Goal: Contribute content: Contribute content

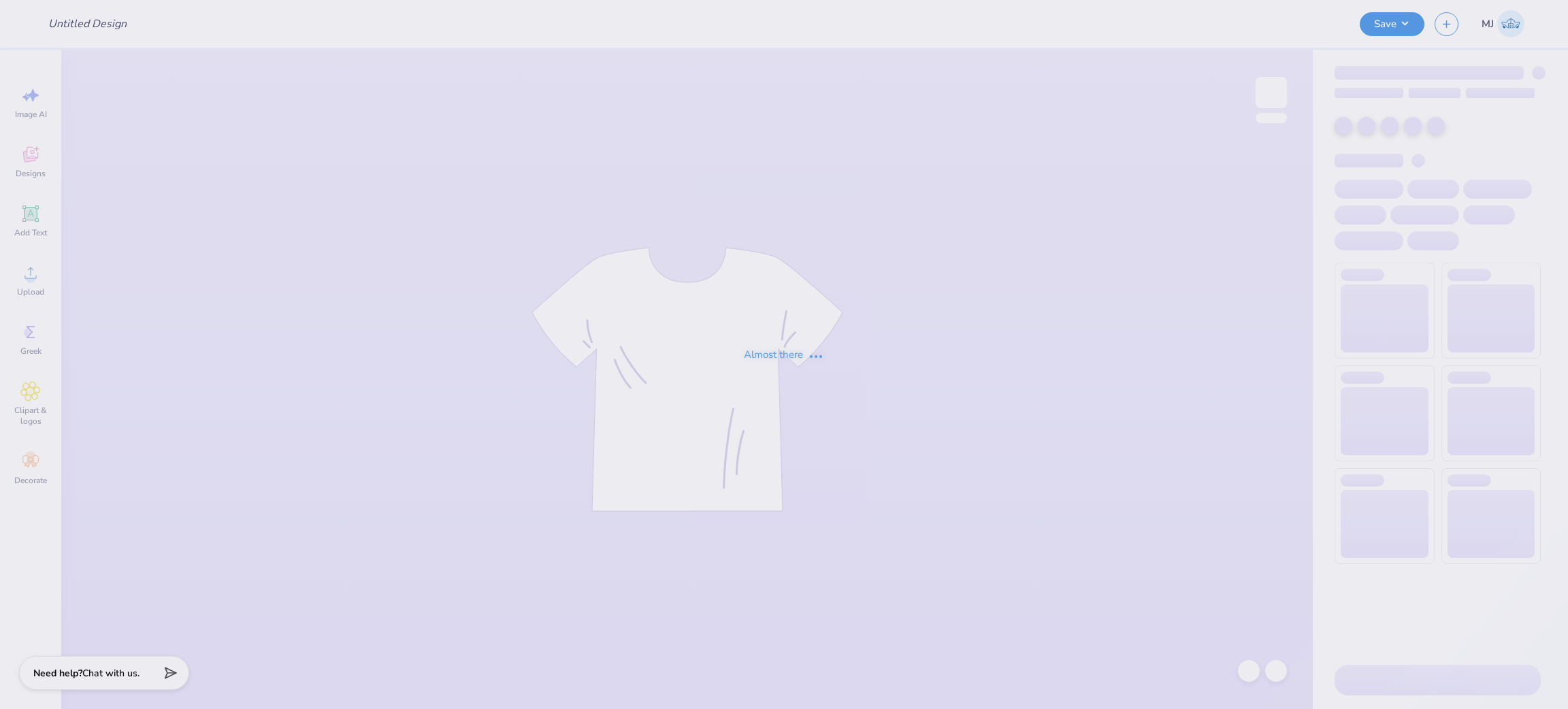
type input "KKG Parents Weekend"
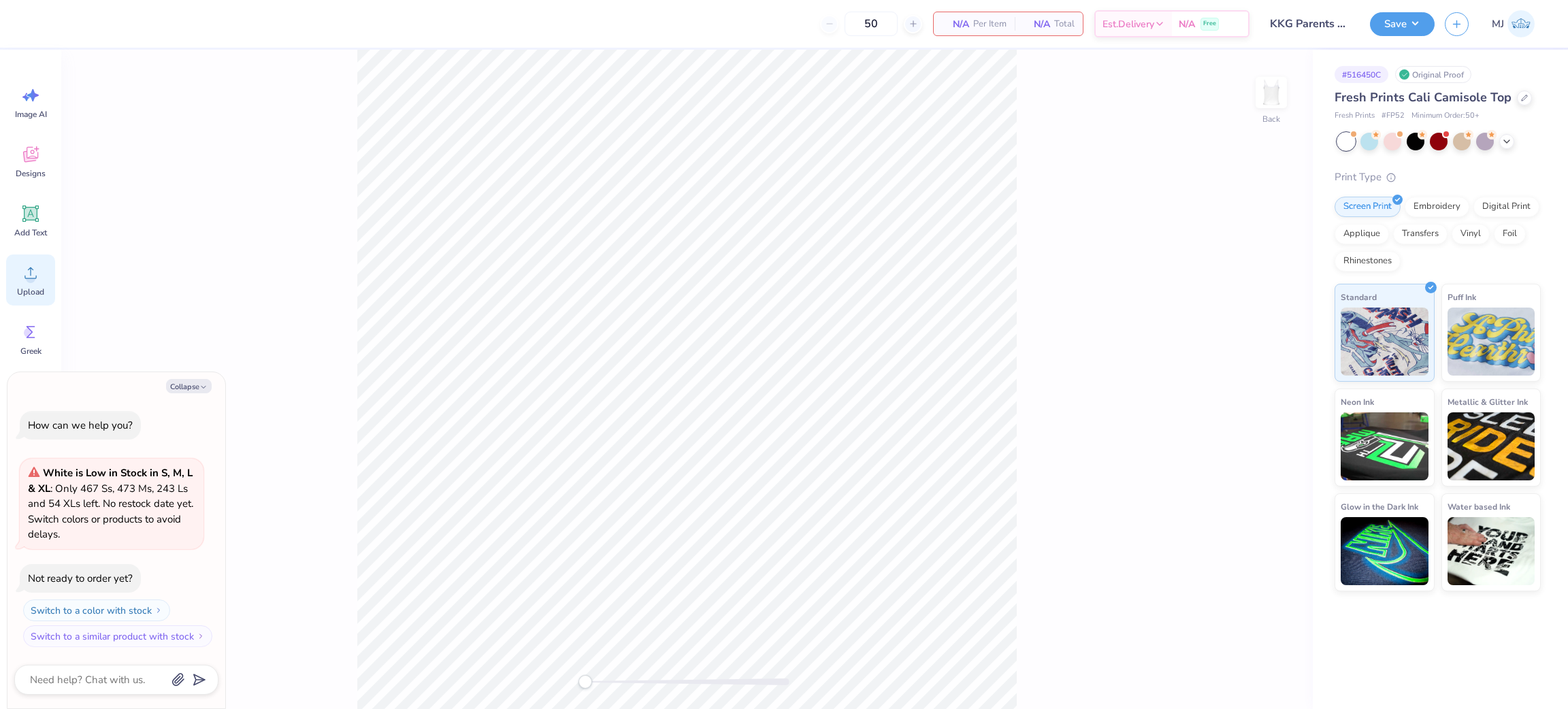
click at [30, 293] on span "Upload" at bounding box center [30, 292] width 27 height 11
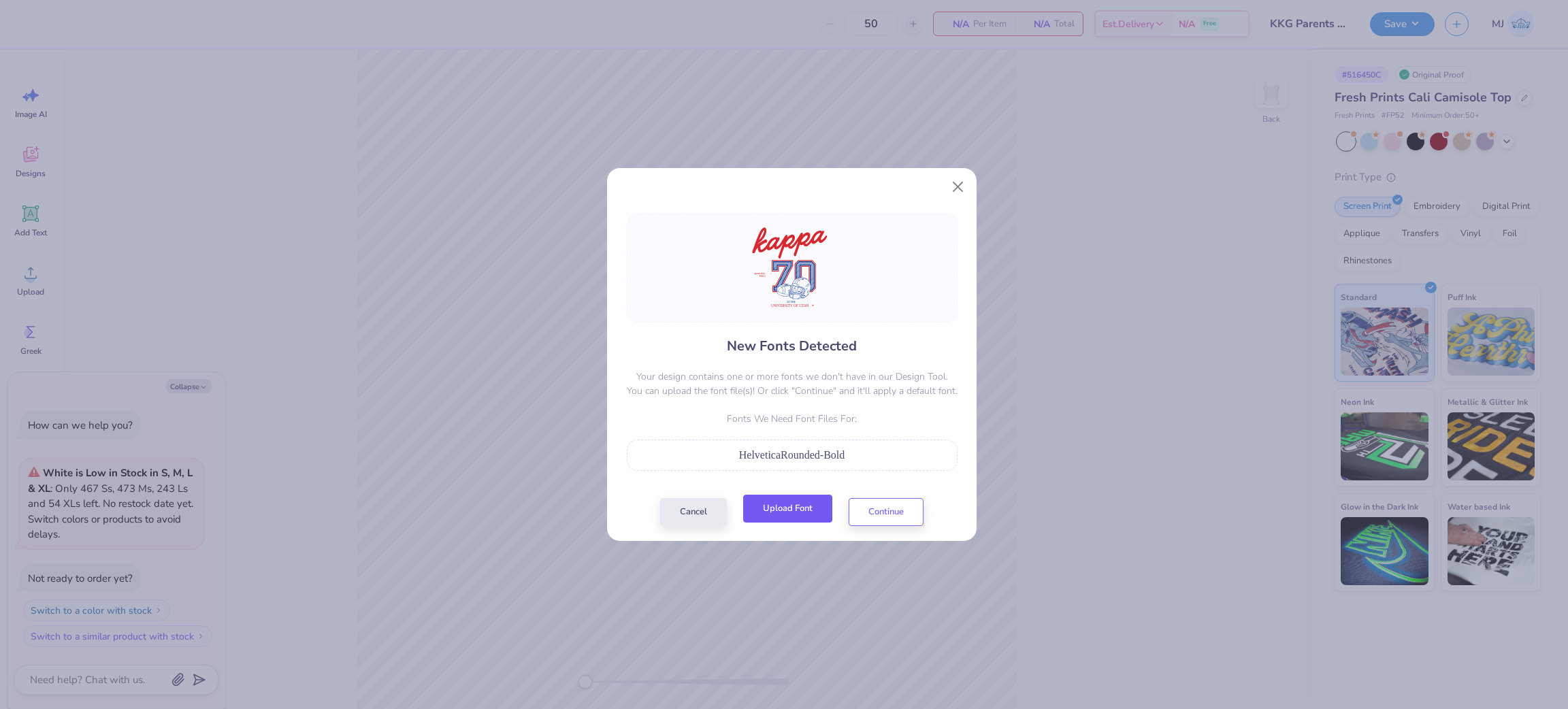
click at [788, 511] on button "Upload Font" at bounding box center [787, 508] width 89 height 28
click at [776, 506] on button "Upload Font" at bounding box center [787, 508] width 89 height 28
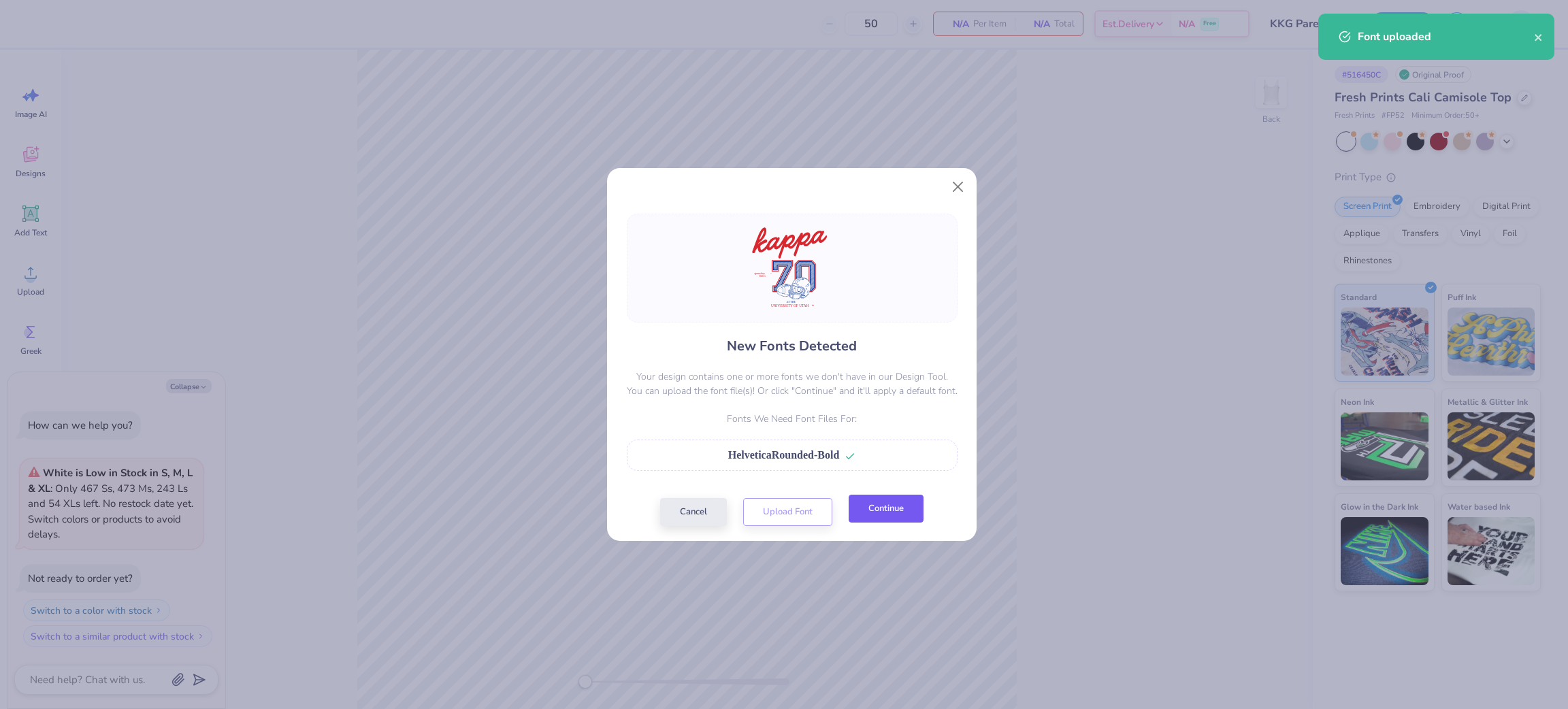
click at [881, 517] on button "Continue" at bounding box center [886, 508] width 75 height 28
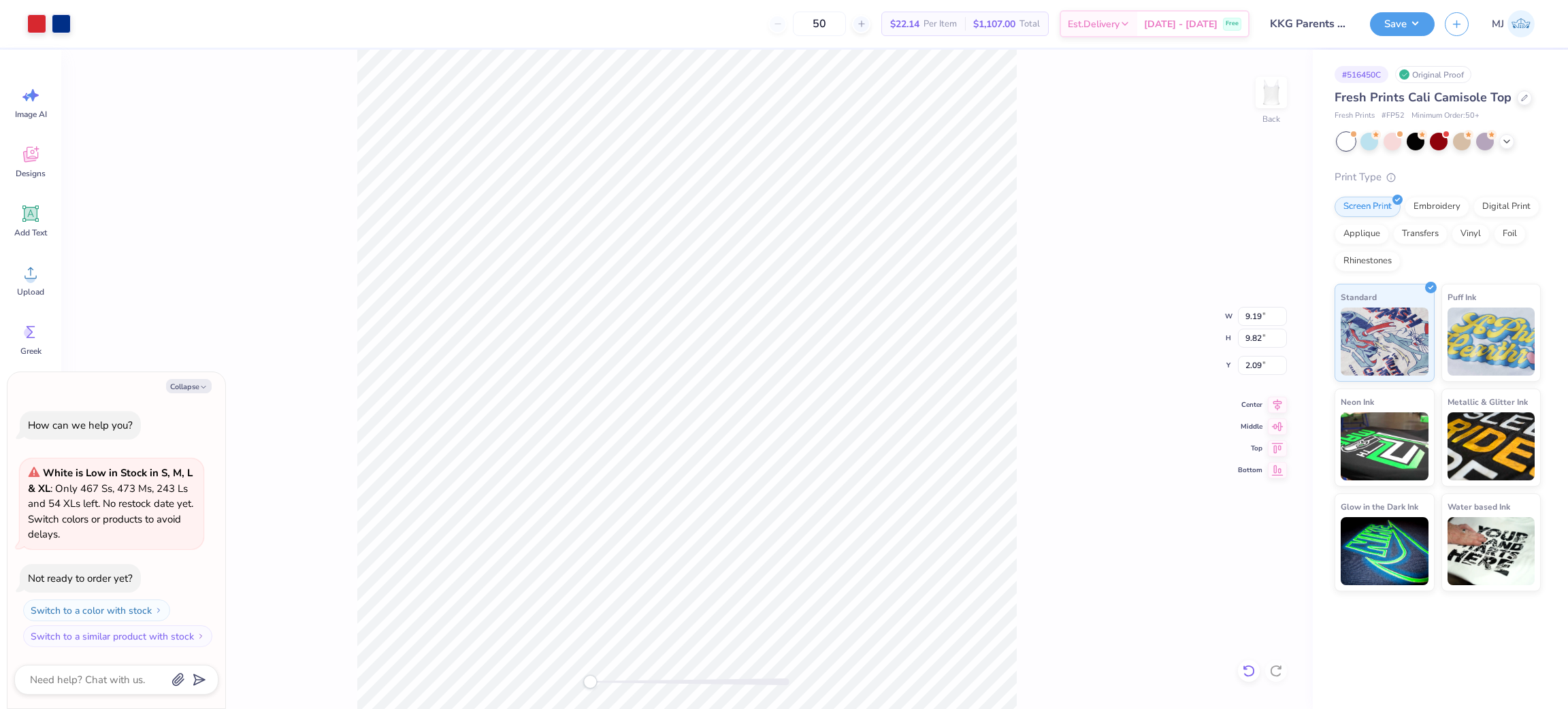
click at [1246, 670] on icon at bounding box center [1245, 667] width 3 height 3
click at [1280, 666] on icon at bounding box center [1275, 670] width 13 height 13
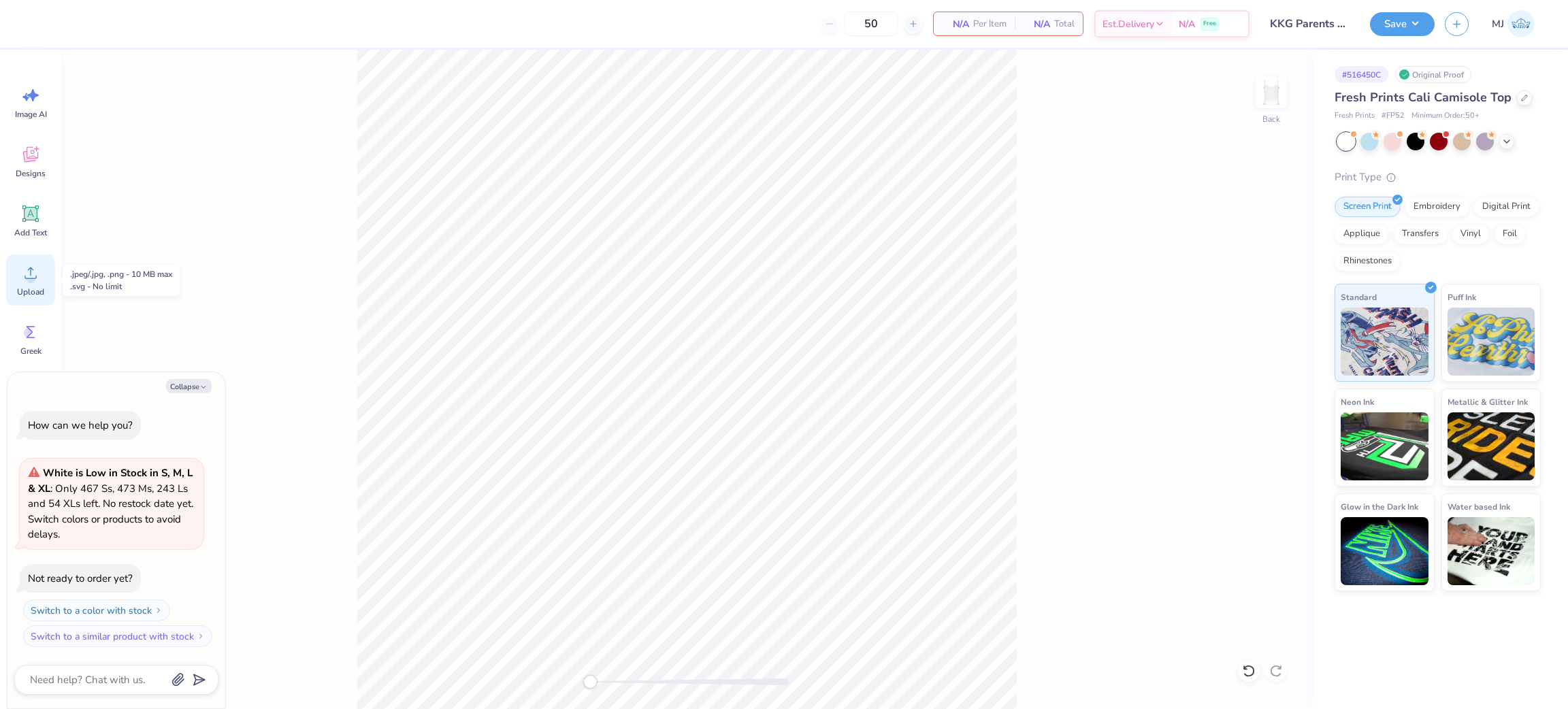
click at [38, 275] on icon at bounding box center [30, 272] width 21 height 21
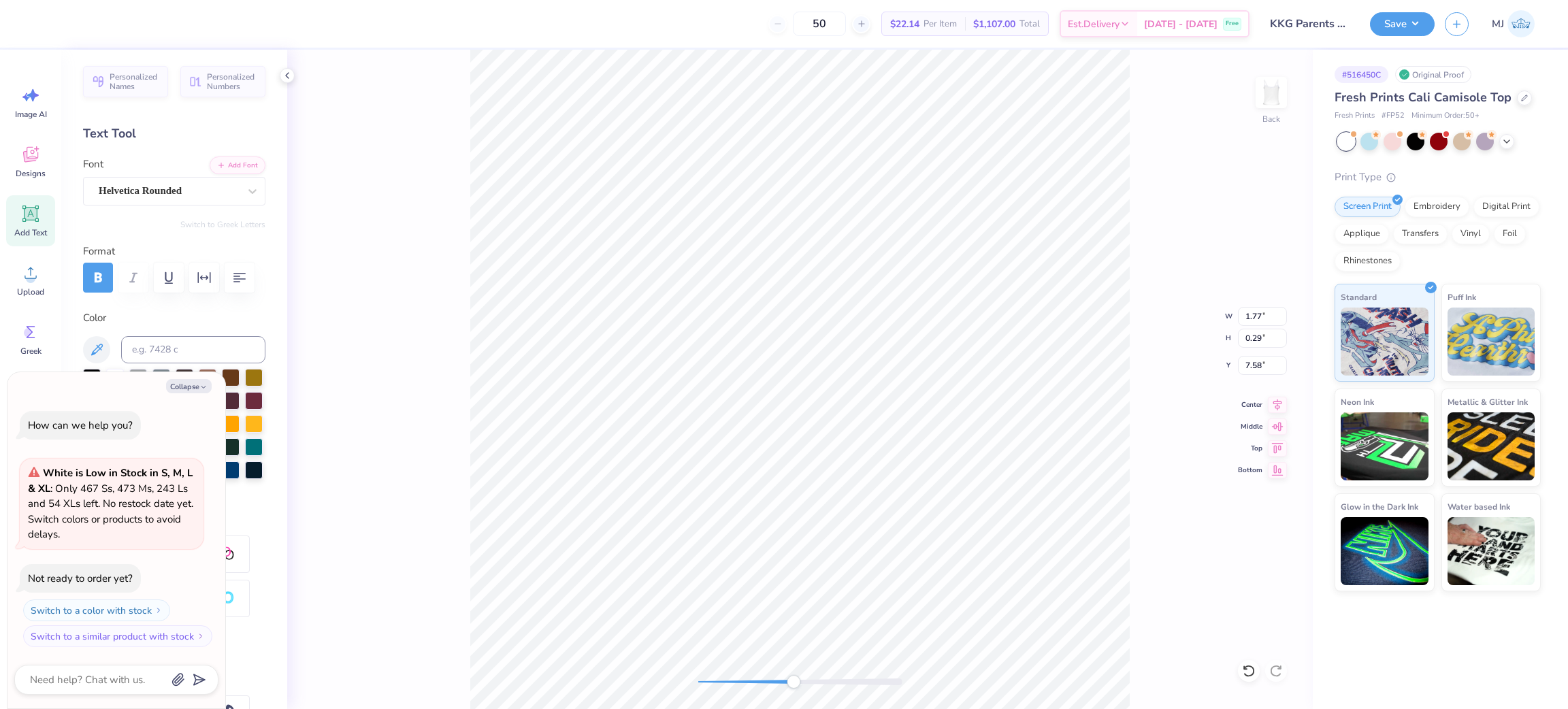
type textarea "x"
type input "0.64"
click at [353, 157] on div "Back W 1.77 1.77 " H 0.64 0.64 " Y 7.58 7.58 " Center Middle Top Bottom" at bounding box center [799, 379] width 1025 height 660
type textarea "x"
type input "4.92"
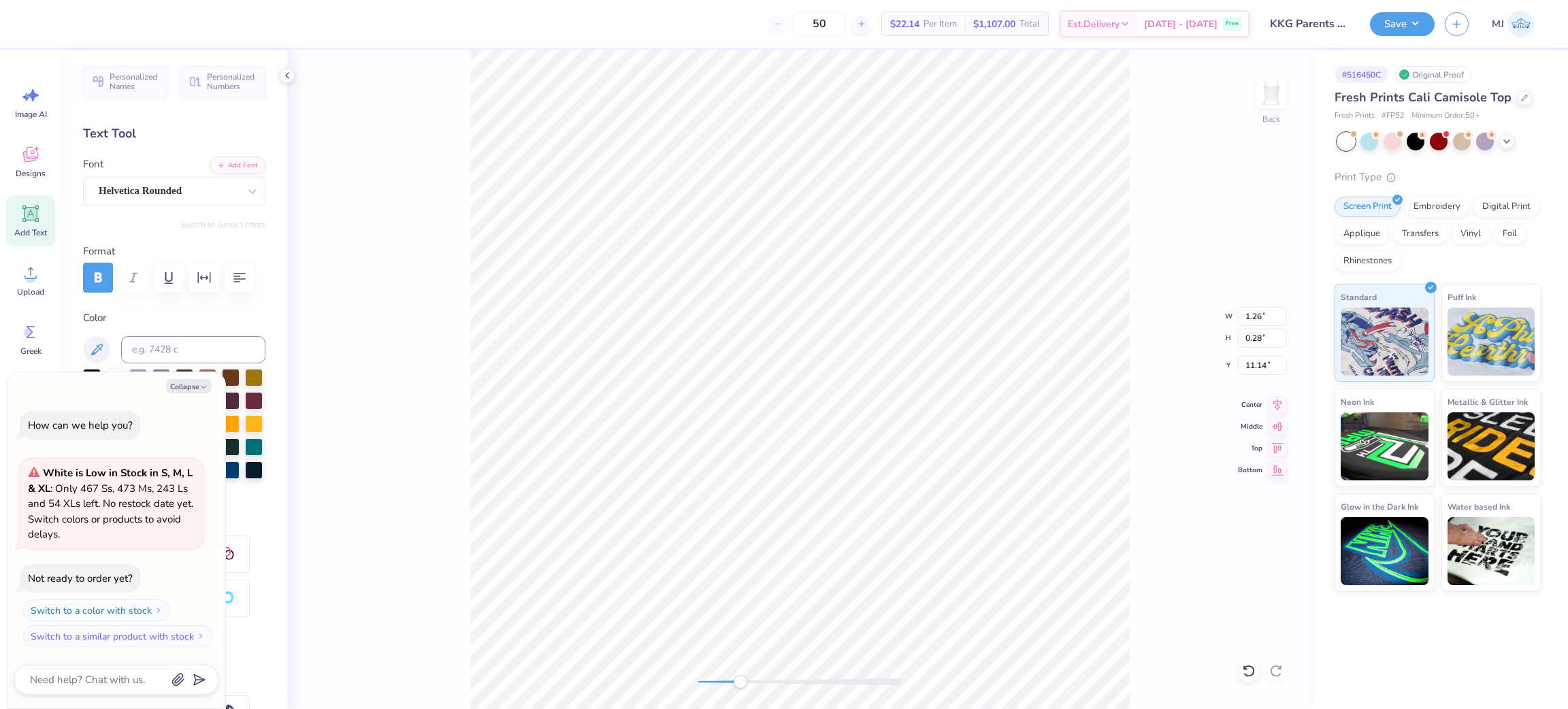
type input "0.77"
click at [811, 556] on li "Group" at bounding box center [846, 558] width 107 height 27
type textarea "x"
click at [1251, 318] on input "9.19" at bounding box center [1262, 316] width 49 height 19
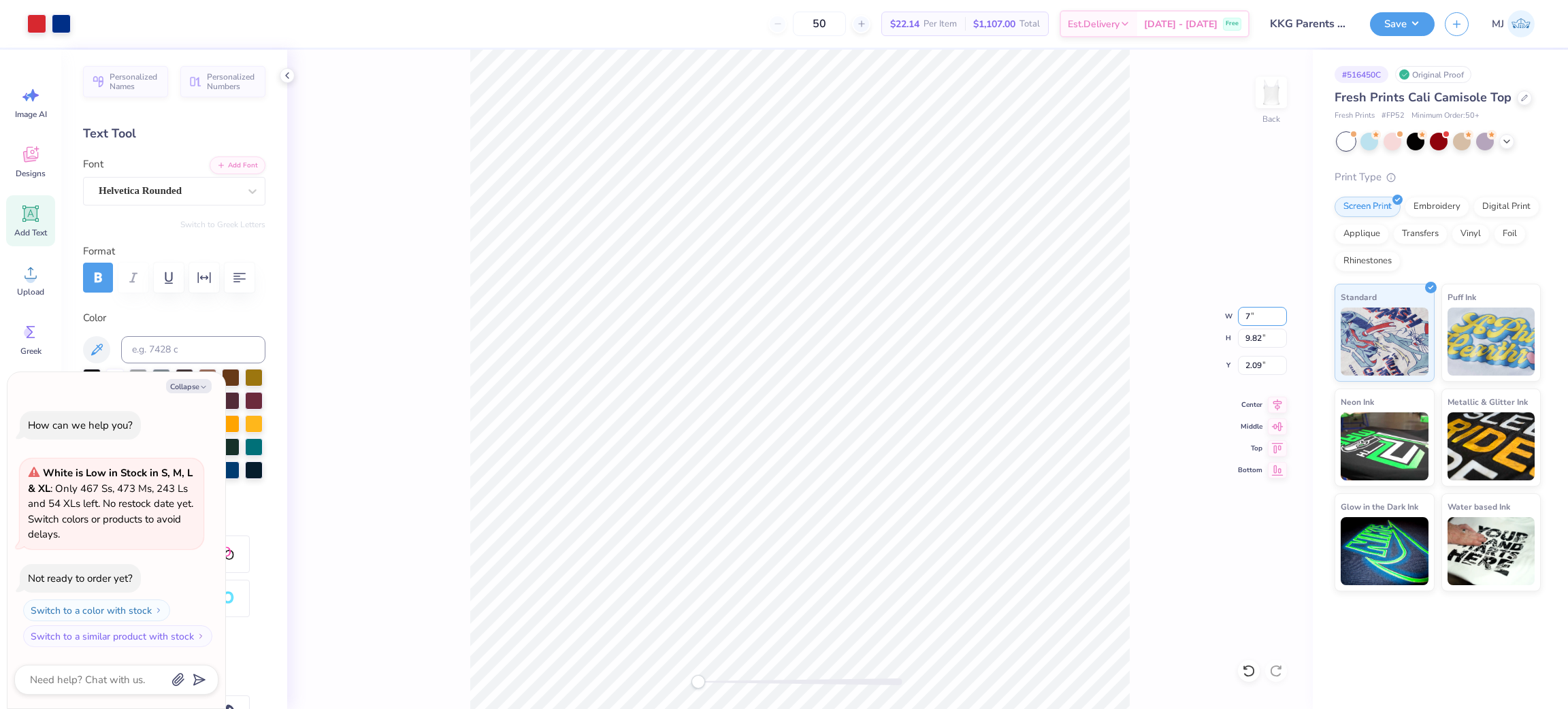
type input "7"
click at [1159, 443] on div "Back W 7 7 " H 9.82 9.82 " Y 2.09 2.09 " Center Middle Top Bottom" at bounding box center [799, 379] width 1025 height 660
type textarea "x"
click at [1258, 360] on input "4.16" at bounding box center [1262, 365] width 49 height 19
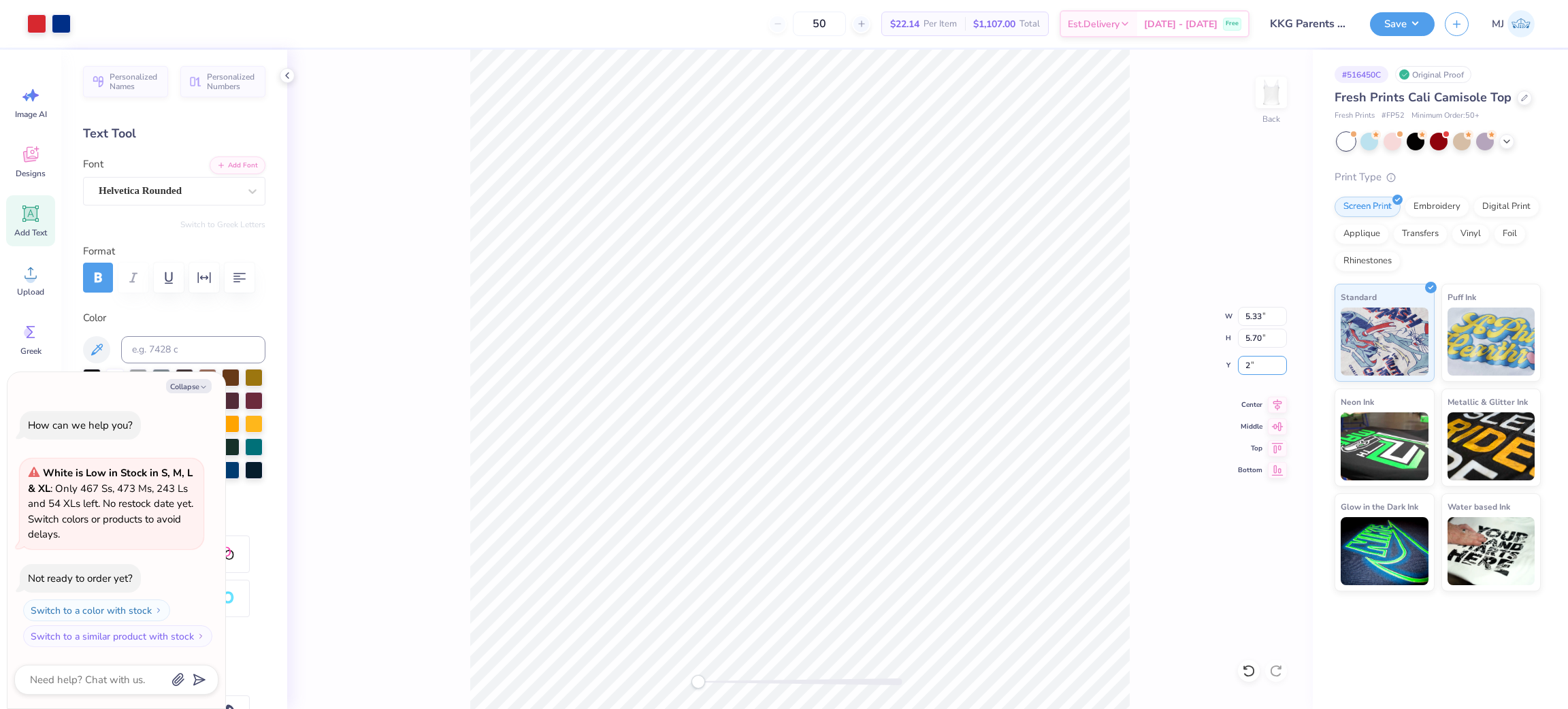
type input "2"
type textarea "x"
click at [1253, 365] on input "1.10" at bounding box center [1262, 365] width 49 height 19
type input "2"
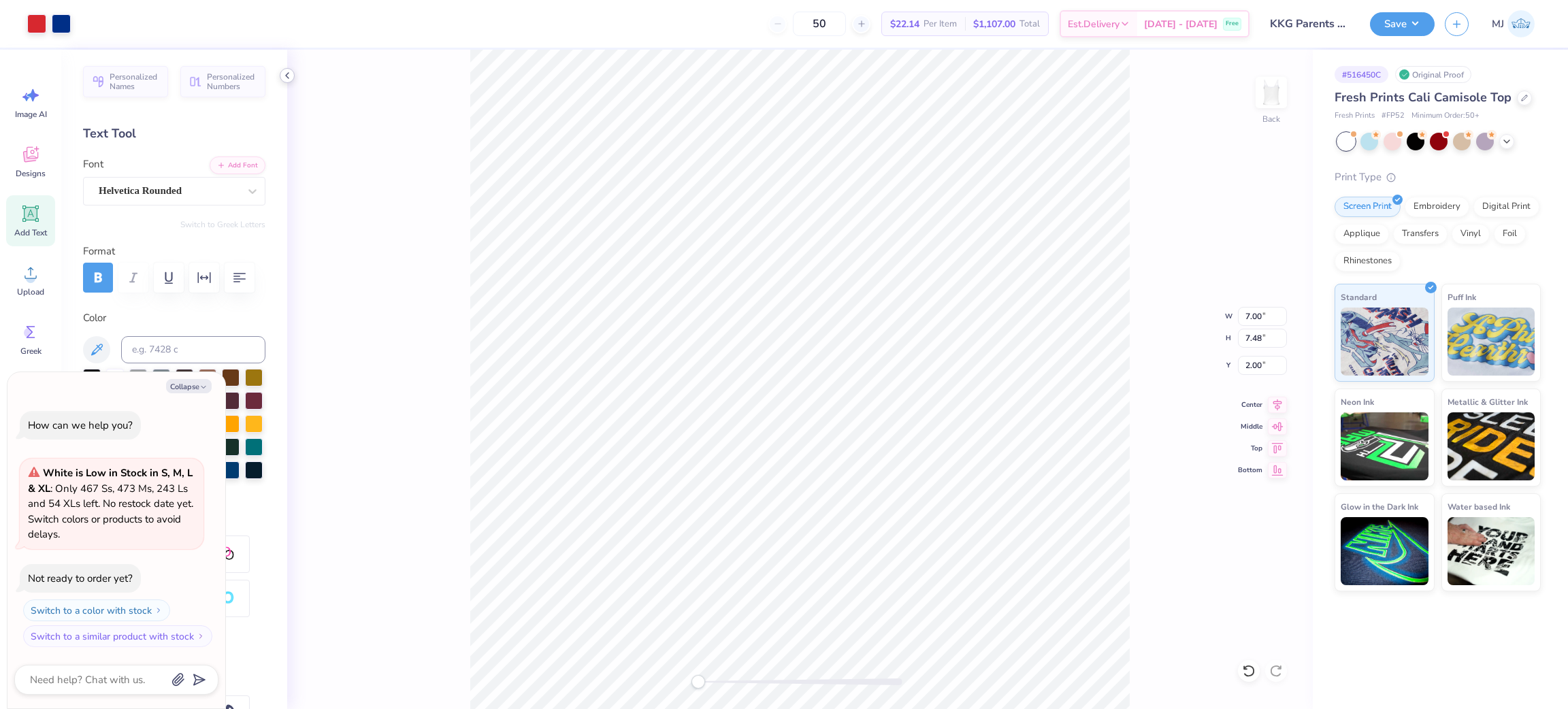
click at [284, 77] on icon at bounding box center [287, 75] width 11 height 11
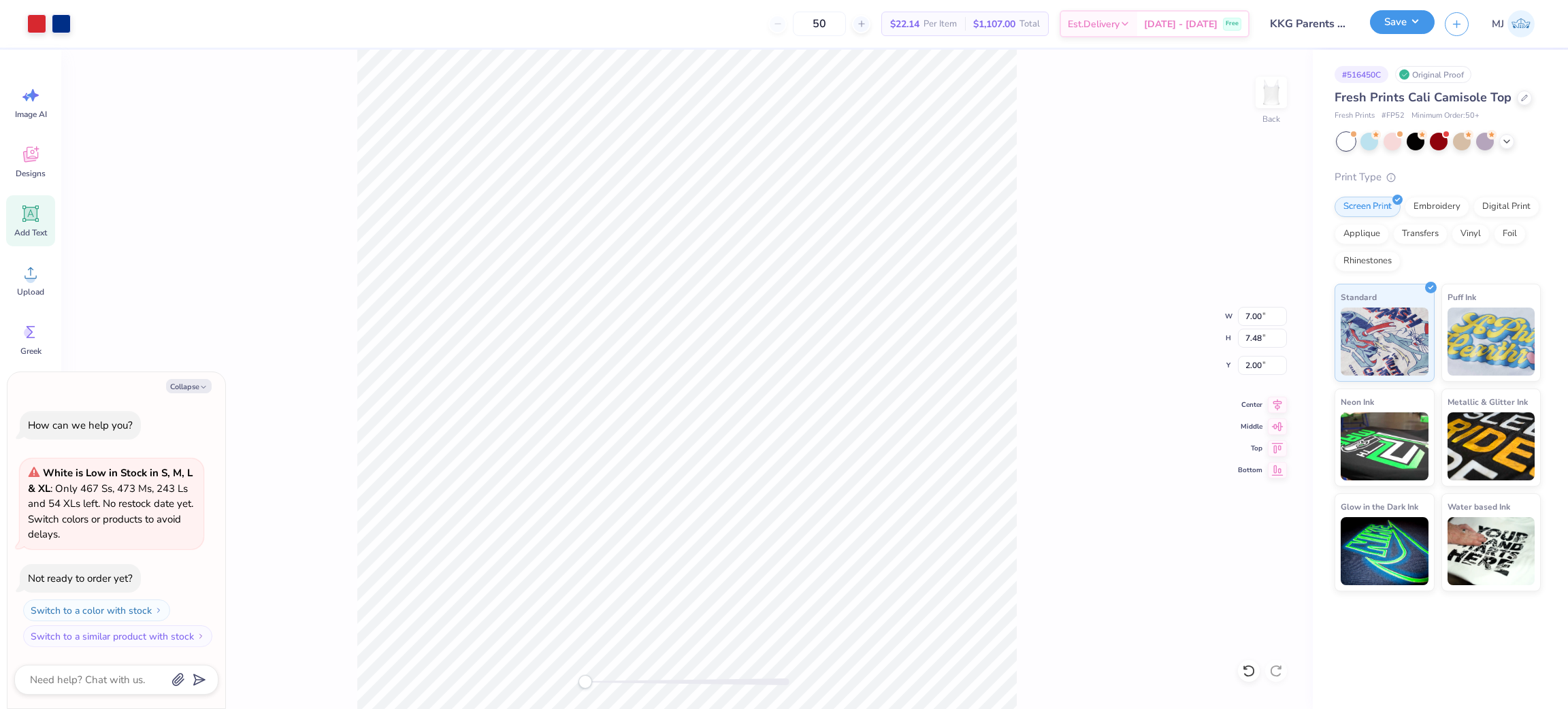
click at [1424, 23] on button "Save" at bounding box center [1402, 22] width 65 height 24
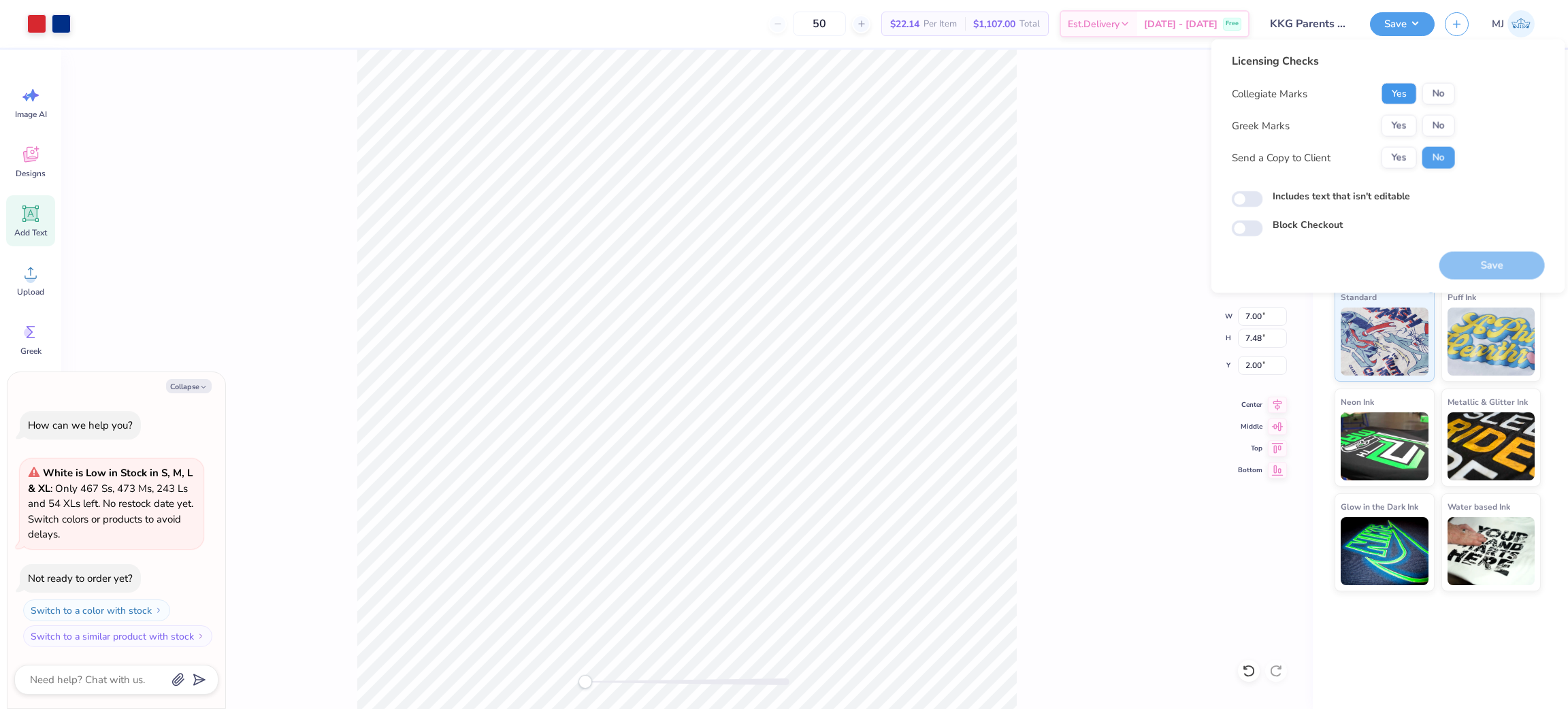
click at [1412, 96] on button "Yes" at bounding box center [1399, 94] width 35 height 22
click at [1144, 88] on div "Back W 7.00 7.00 " H 7.48 7.48 " Y 2.00 2.00 " Center Middle Top Bottom" at bounding box center [686, 379] width 1252 height 660
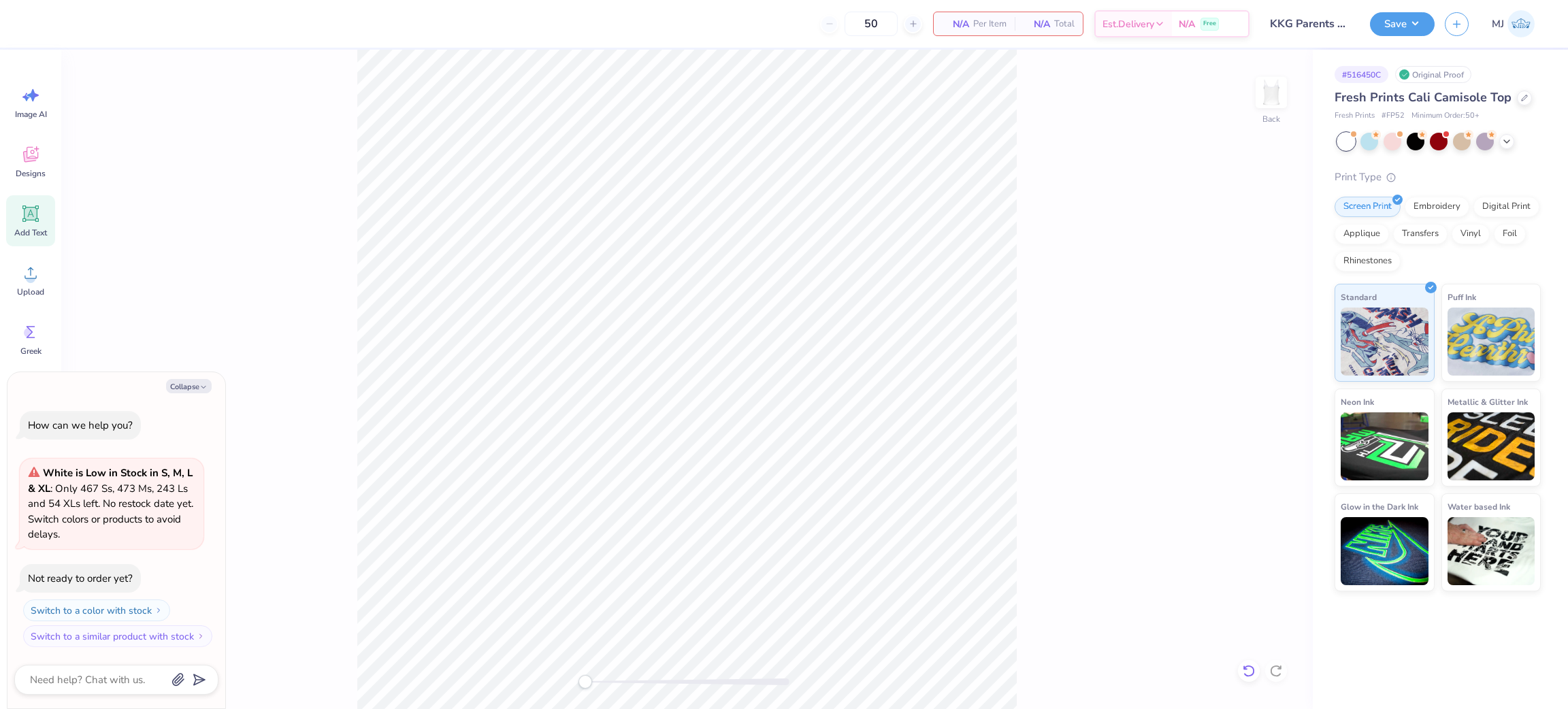
click at [1244, 675] on icon at bounding box center [1248, 671] width 12 height 13
click at [177, 381] on button "Collapse" at bounding box center [188, 386] width 46 height 14
type textarea "x"
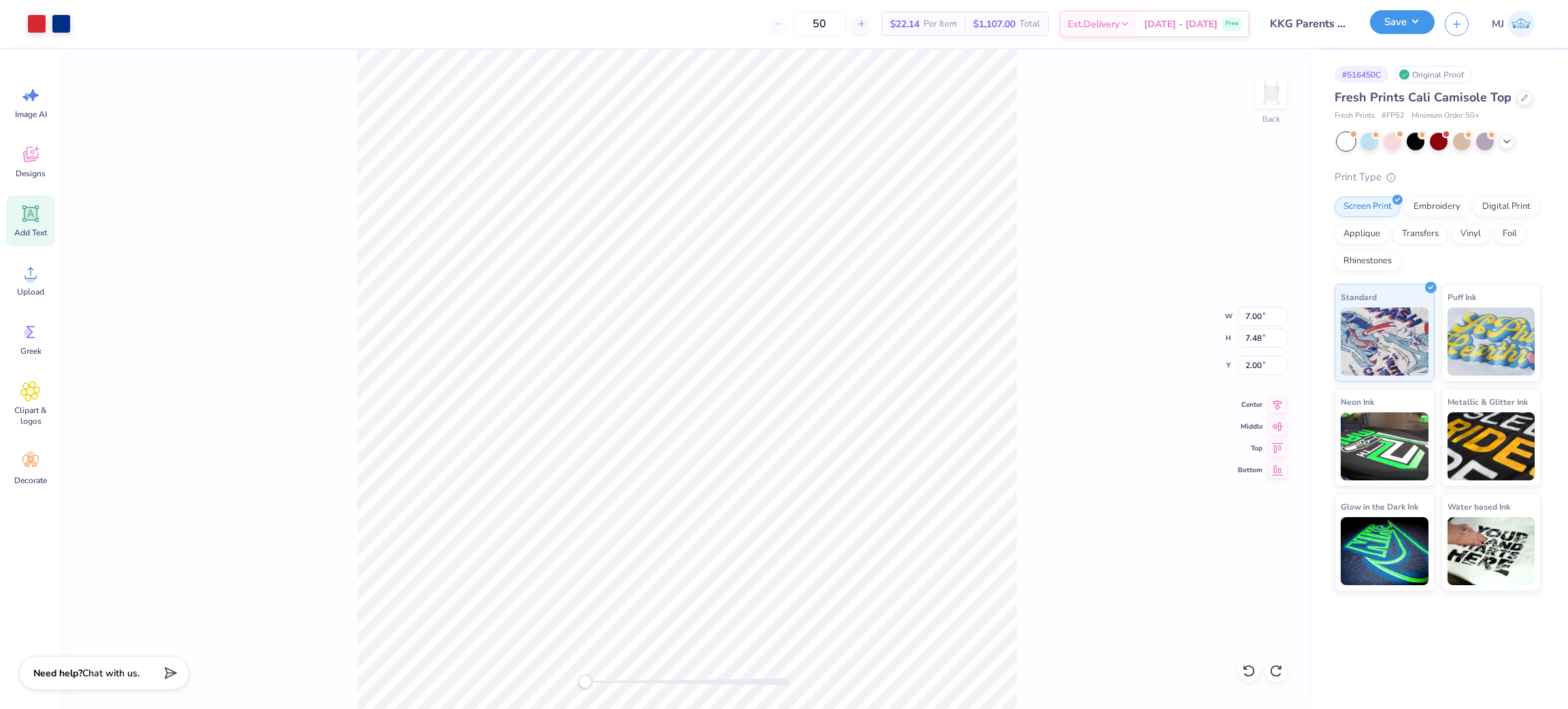
click at [1413, 24] on button "Save" at bounding box center [1402, 22] width 65 height 24
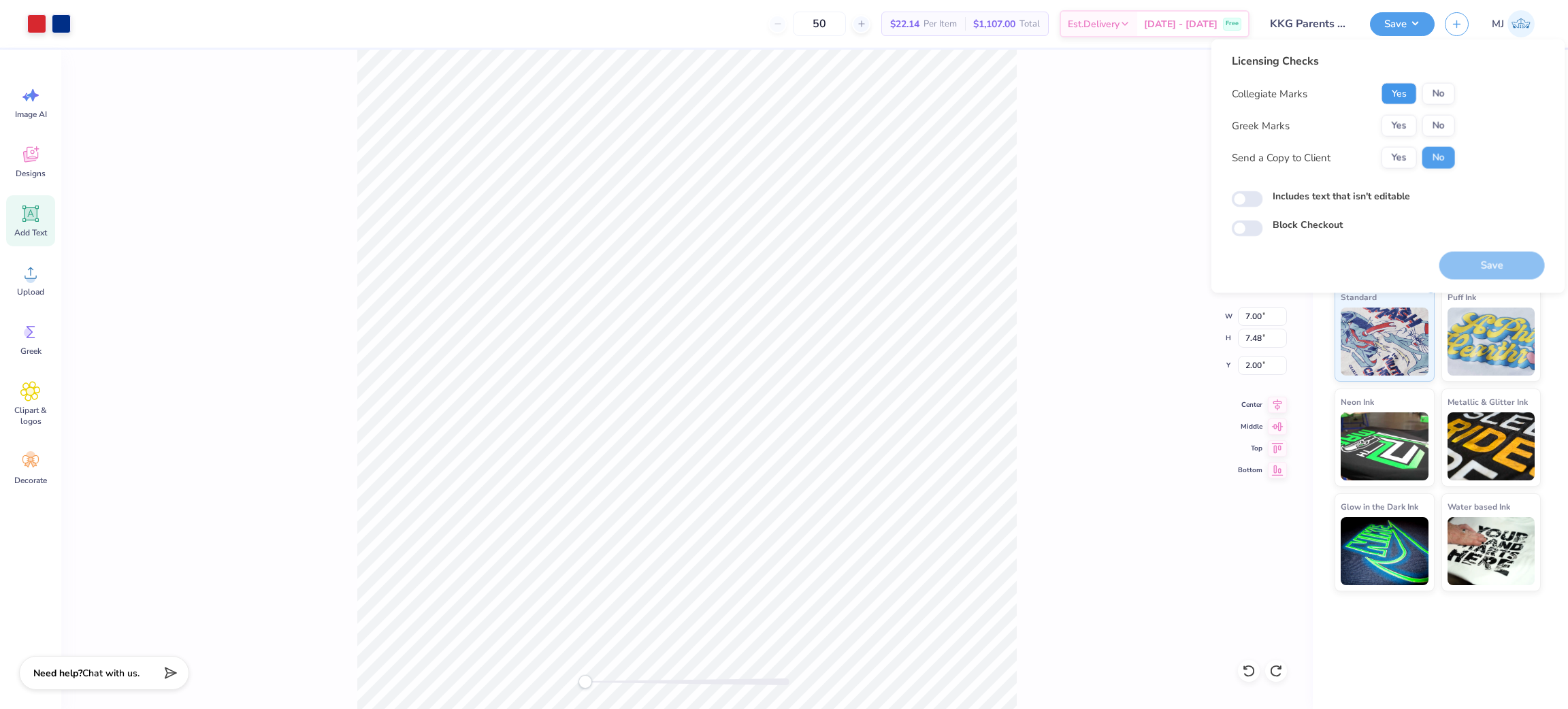
click at [1401, 95] on button "Yes" at bounding box center [1399, 94] width 35 height 22
click at [1396, 118] on button "Yes" at bounding box center [1399, 125] width 35 height 22
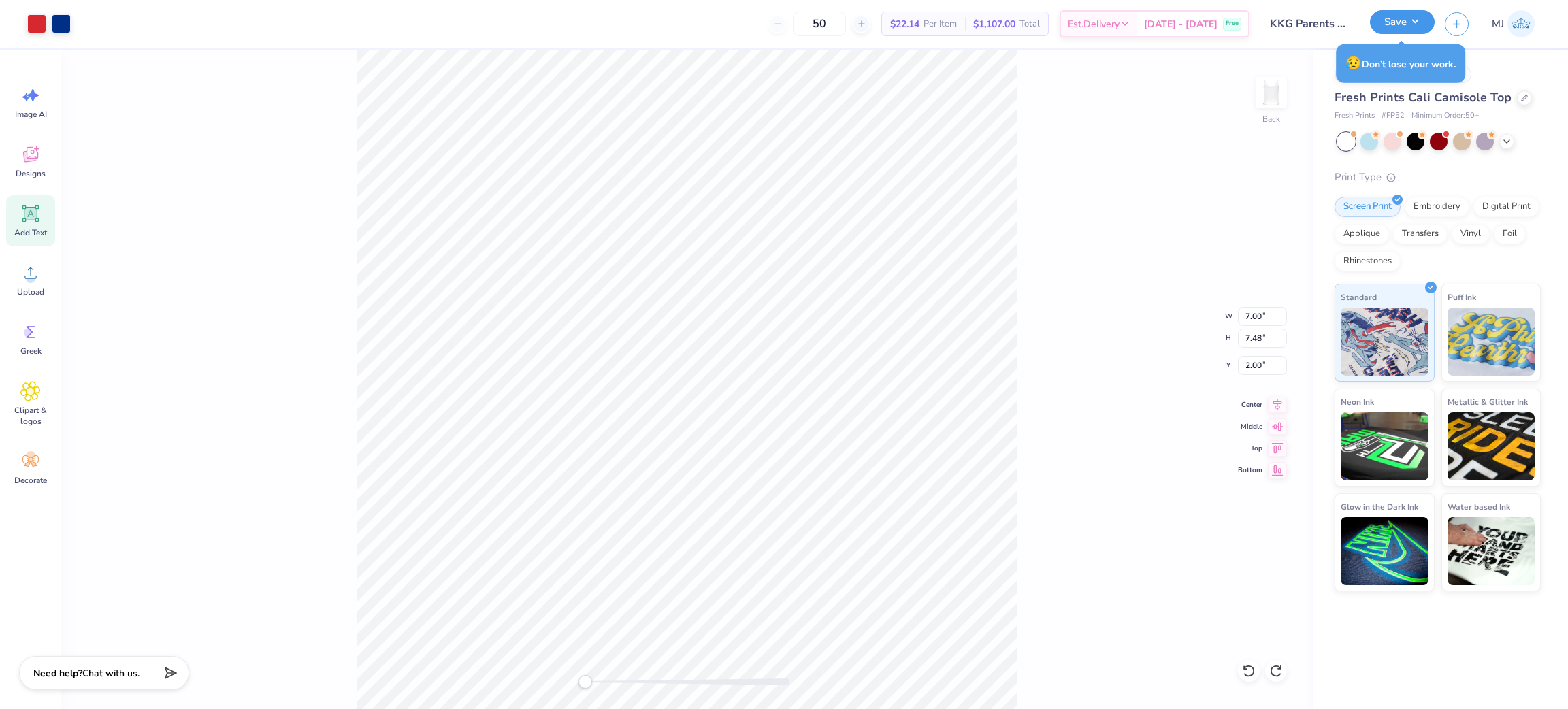
click at [1416, 27] on button "Save" at bounding box center [1402, 22] width 65 height 24
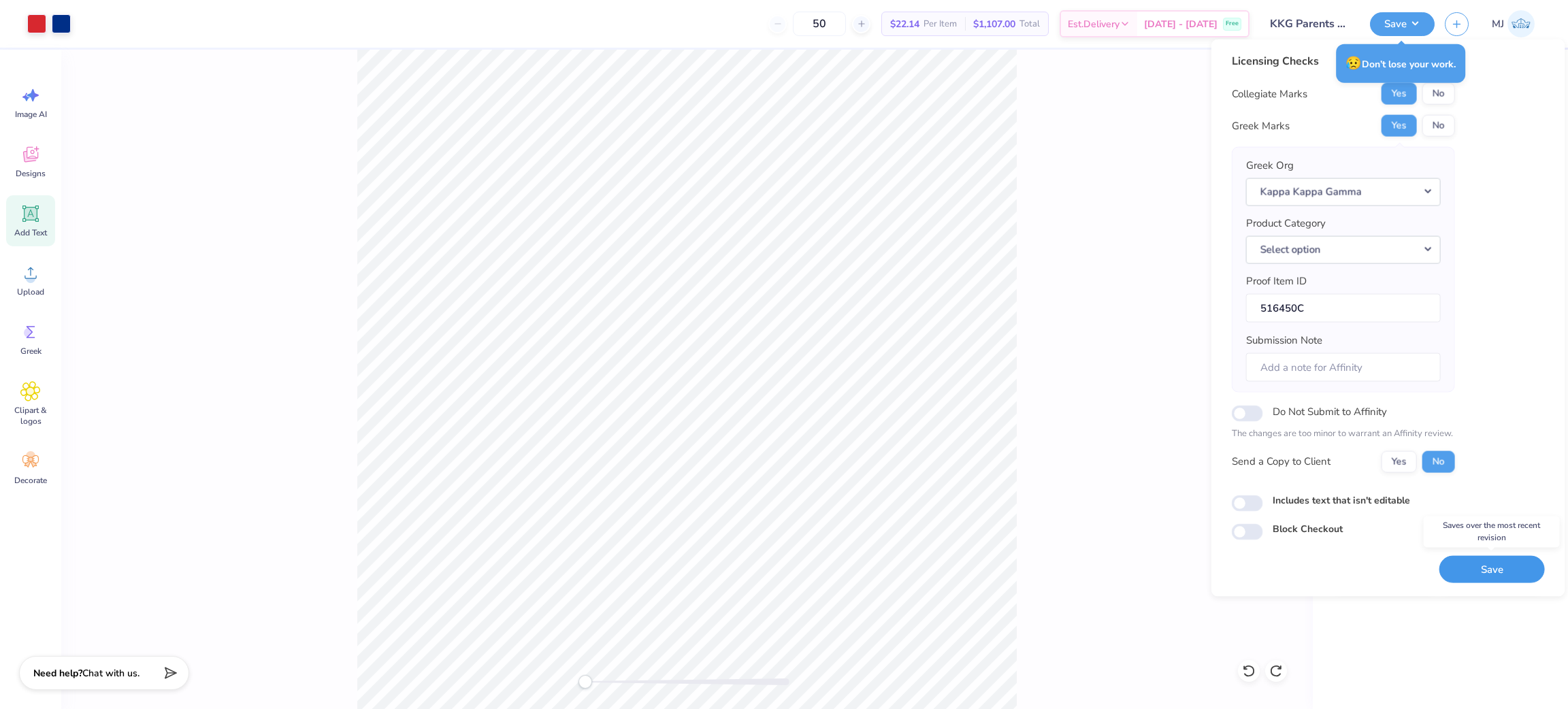
click at [1484, 570] on button "Save" at bounding box center [1492, 569] width 106 height 28
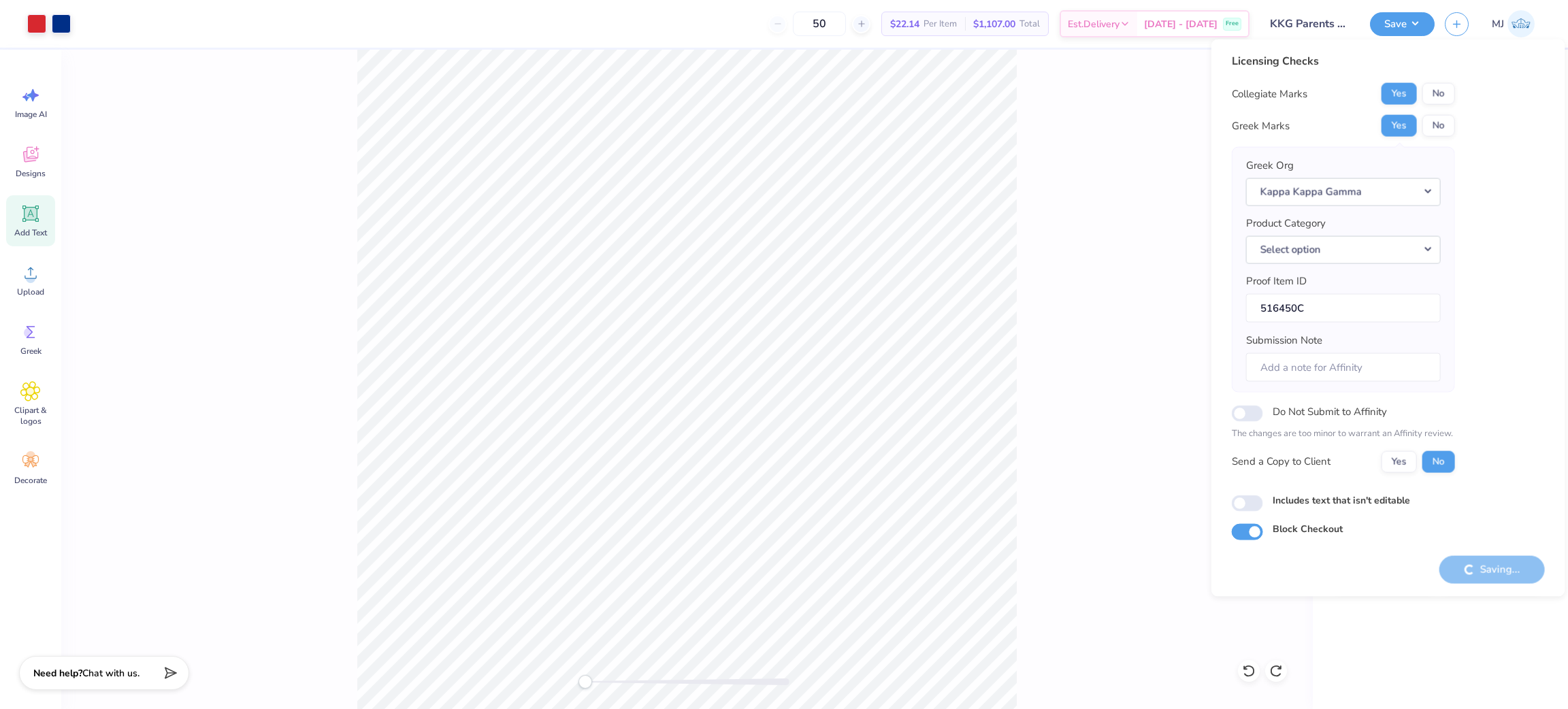
checkbox input "true"
